Goal: Information Seeking & Learning: Learn about a topic

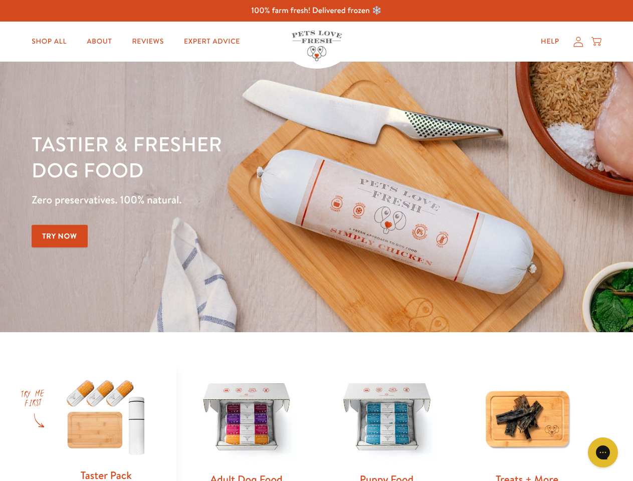
click at [316, 240] on div "Tastier & fresher dog food Zero preservatives. 100% natural. Try Now" at bounding box center [222, 197] width 380 height 132
click at [603, 452] on icon "Gorgias live chat" at bounding box center [603, 452] width 10 height 10
